Goal: Information Seeking & Learning: Learn about a topic

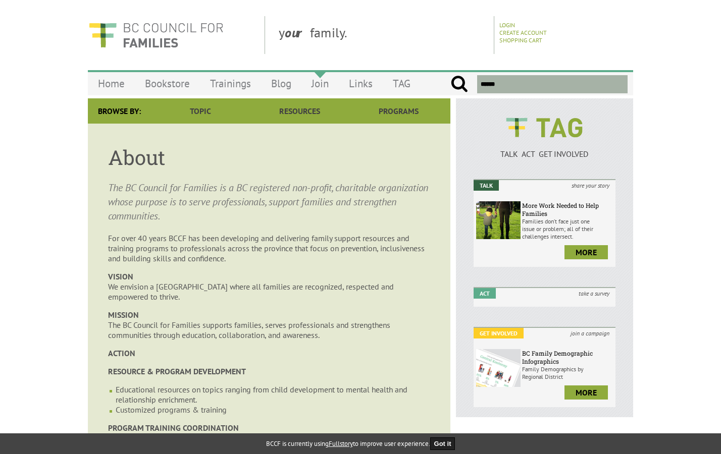
click at [319, 80] on link "Join" at bounding box center [319, 84] width 37 height 24
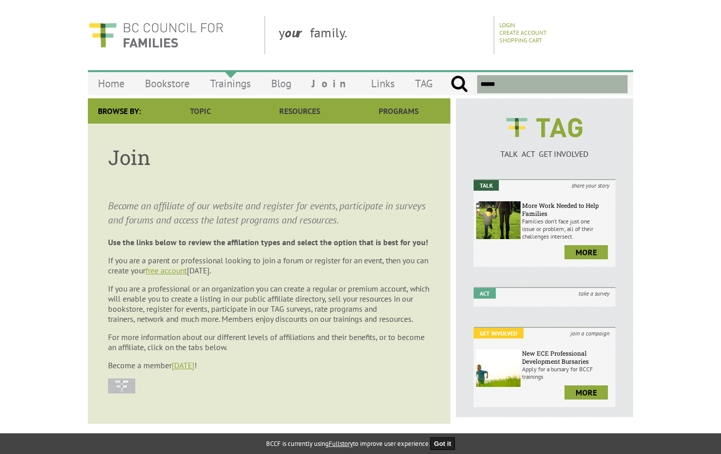
click at [235, 84] on link "Trainings" at bounding box center [230, 84] width 61 height 24
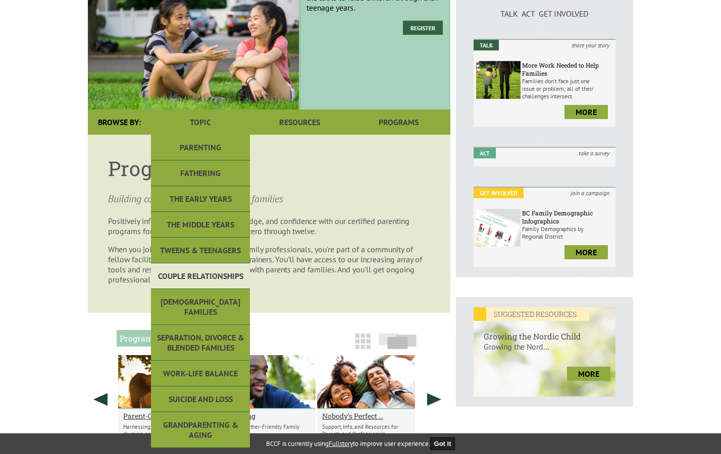
scroll to position [144, 0]
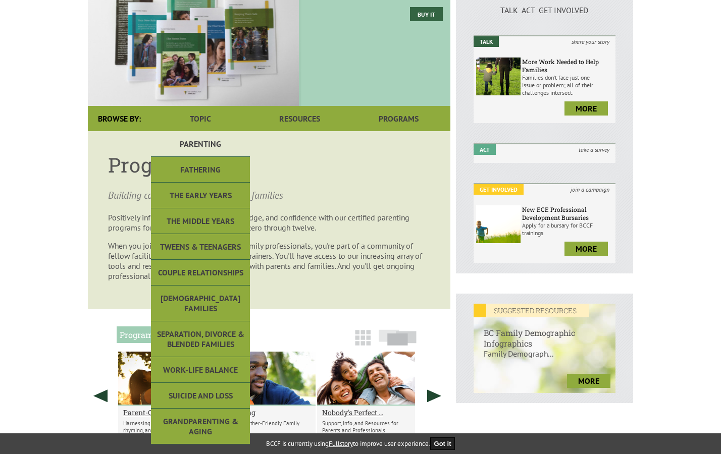
click at [210, 146] on link "Parenting" at bounding box center [200, 144] width 99 height 26
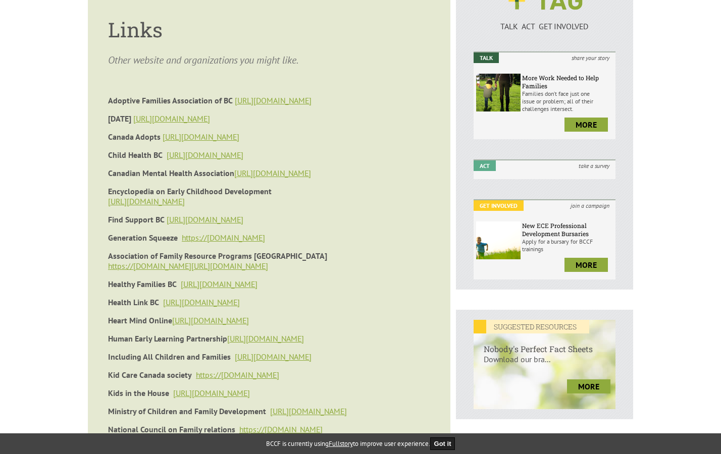
scroll to position [132, 0]
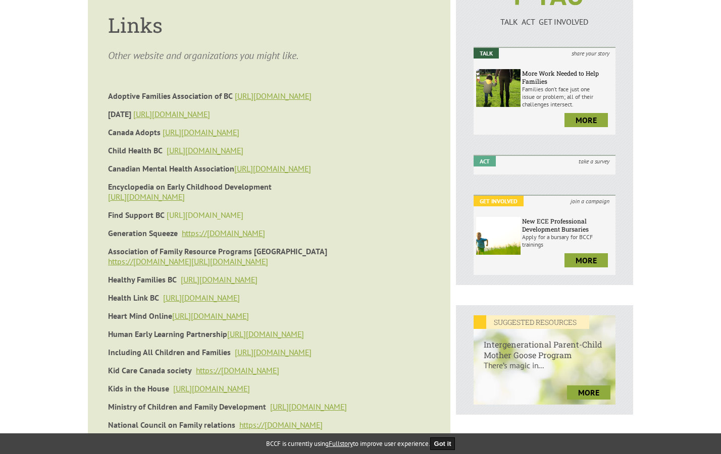
click at [243, 214] on link "http://findsupportbc.com/#home" at bounding box center [205, 215] width 77 height 10
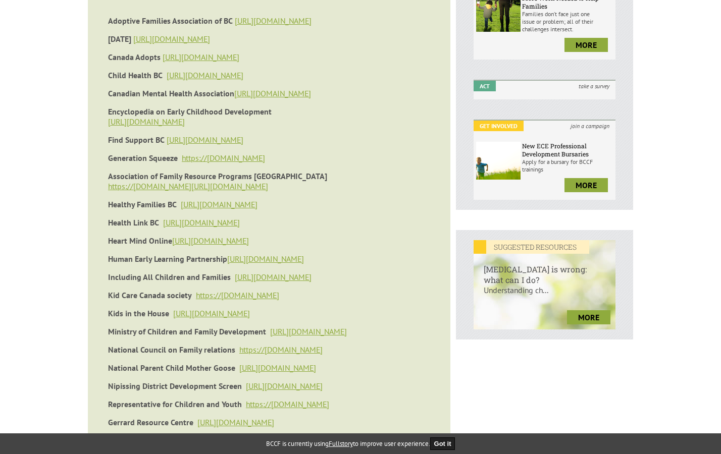
scroll to position [209, 0]
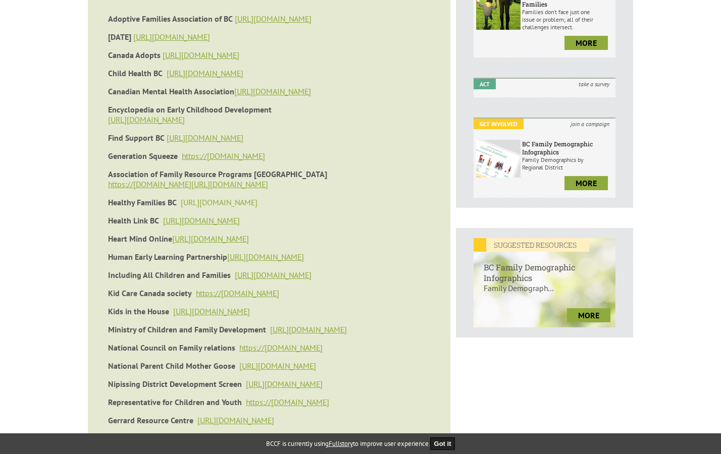
click at [257, 204] on link "https://www.healthyfamiliesbc.ca/" at bounding box center [219, 202] width 77 height 10
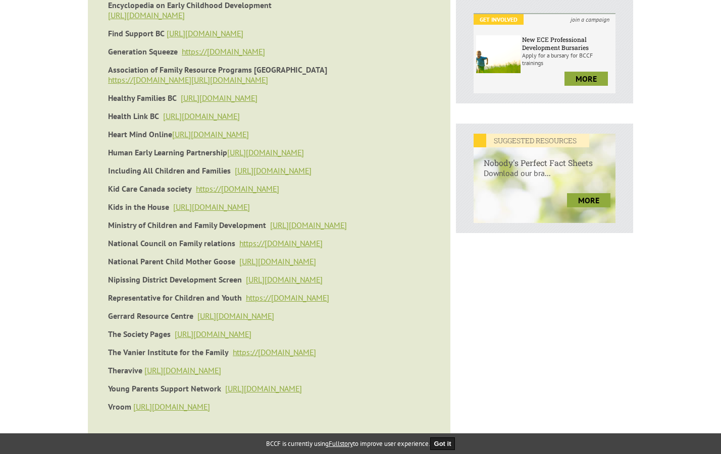
scroll to position [314, 0]
click at [280, 262] on link "https://nationalpcmgp.ca" at bounding box center [277, 261] width 77 height 10
click at [313, 260] on link "https://nationalpcmgp.ca" at bounding box center [277, 261] width 77 height 10
